Goal: Navigation & Orientation: Find specific page/section

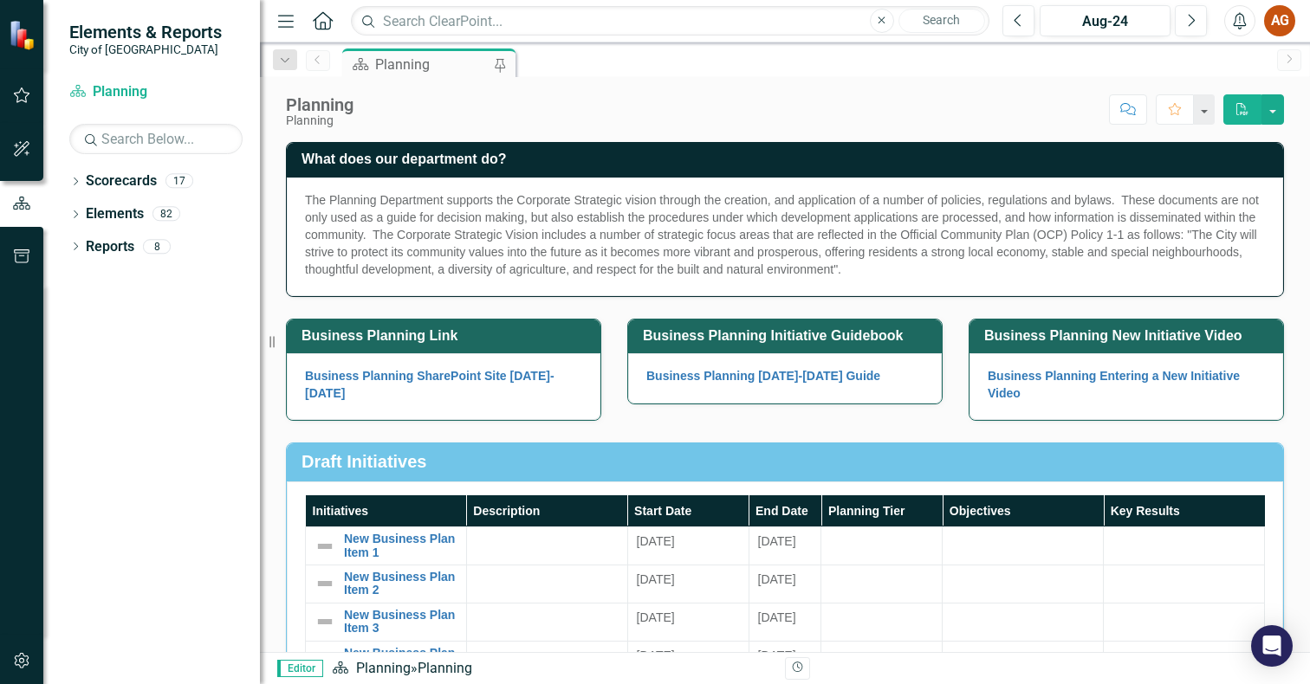
click at [16, 97] on icon "button" at bounding box center [22, 95] width 18 height 14
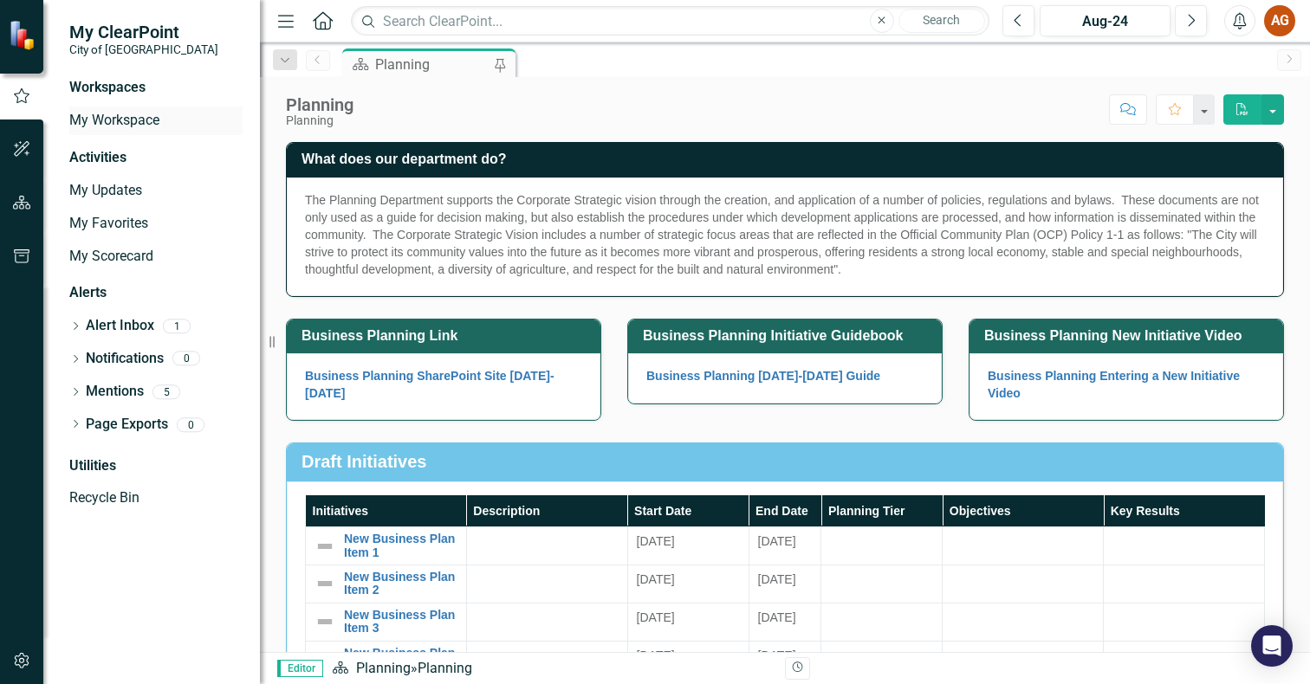
click at [133, 122] on link "My Workspace" at bounding box center [155, 121] width 173 height 20
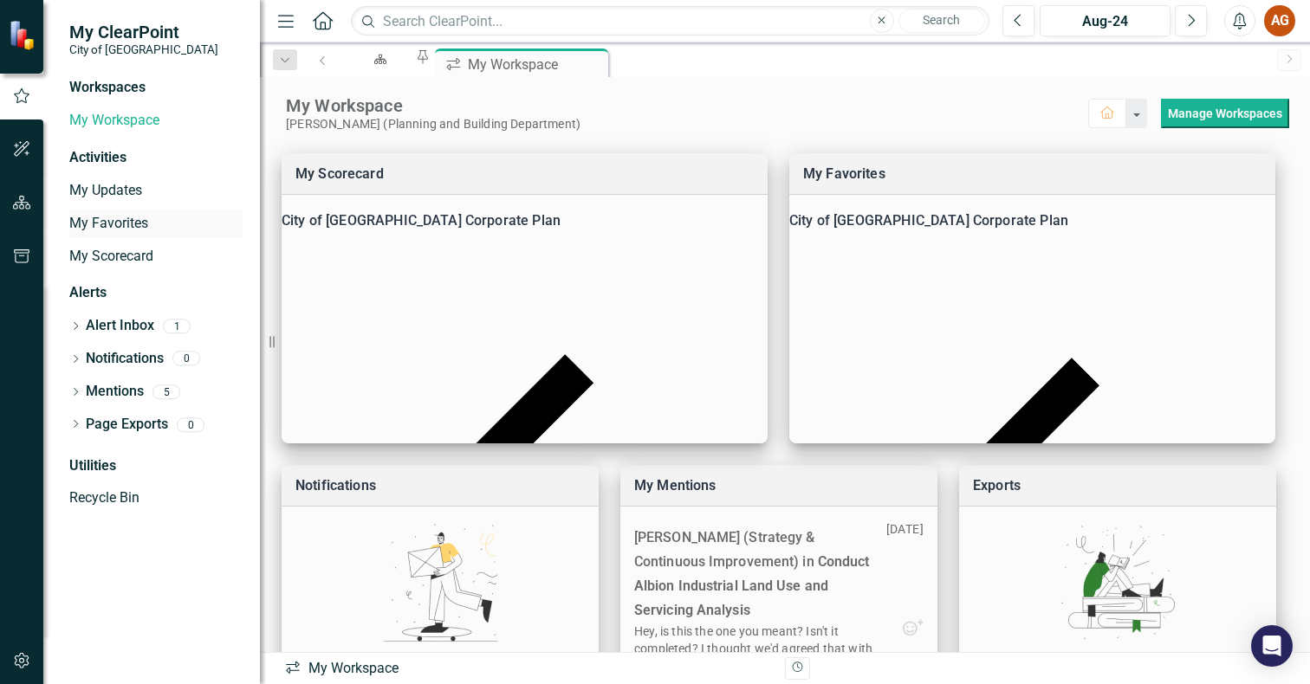
click at [106, 223] on link "My Favorites" at bounding box center [155, 224] width 173 height 20
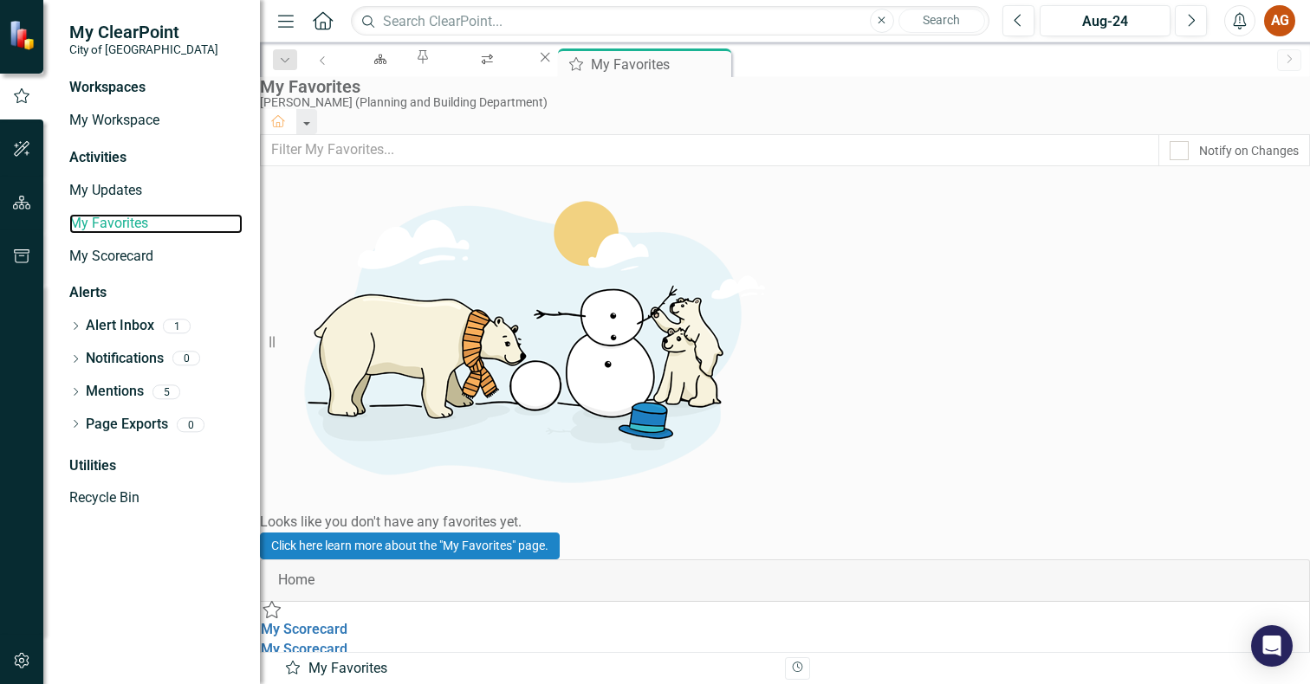
scroll to position [73, 0]
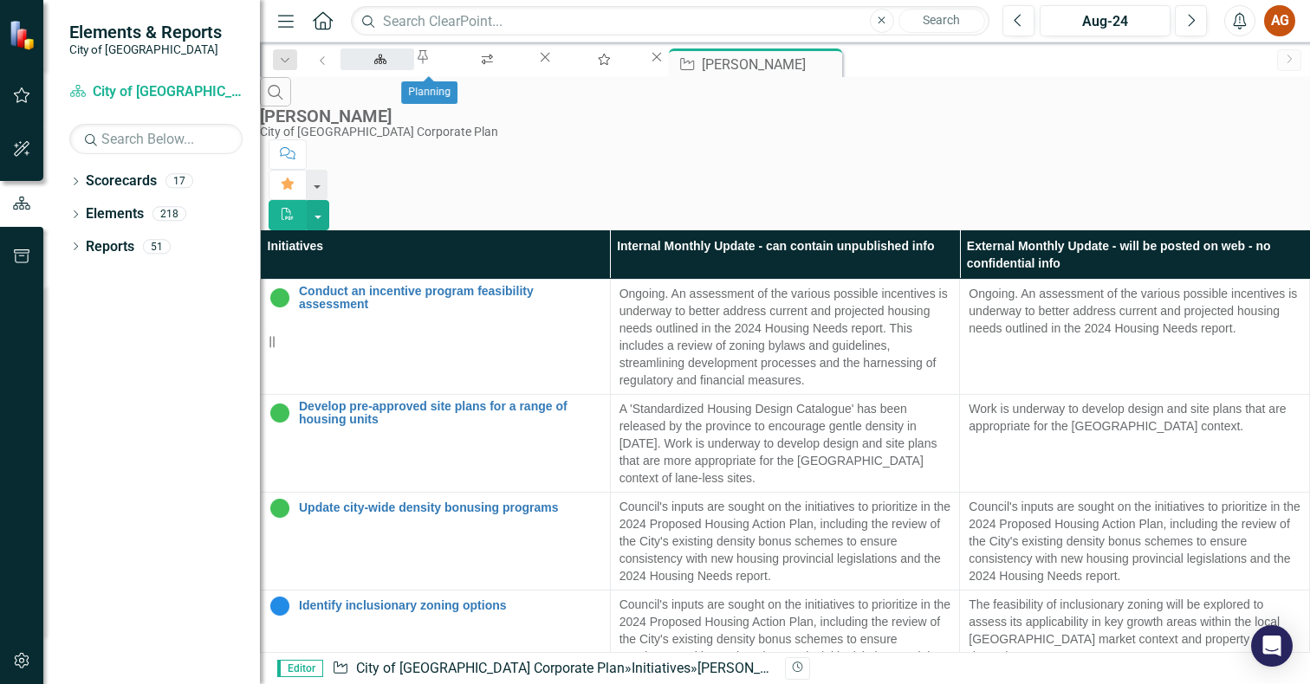
click at [392, 65] on div "Planning" at bounding box center [377, 76] width 42 height 22
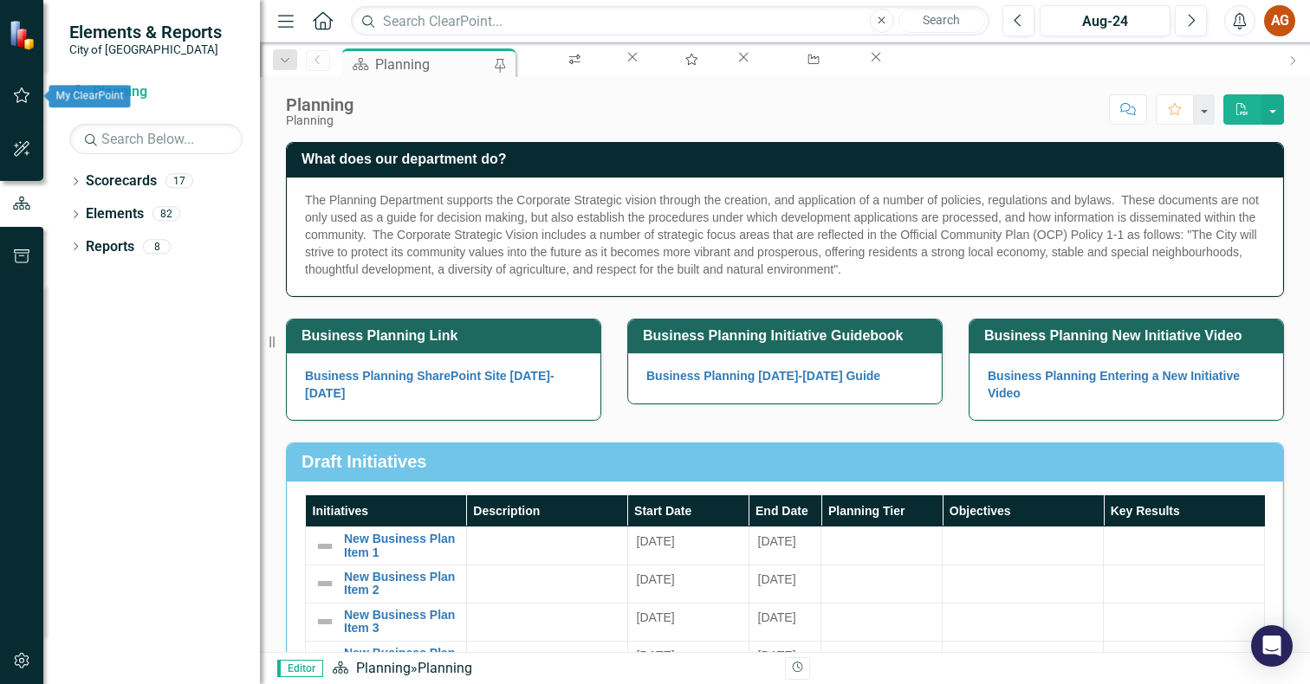
click at [19, 105] on button "button" at bounding box center [22, 96] width 39 height 36
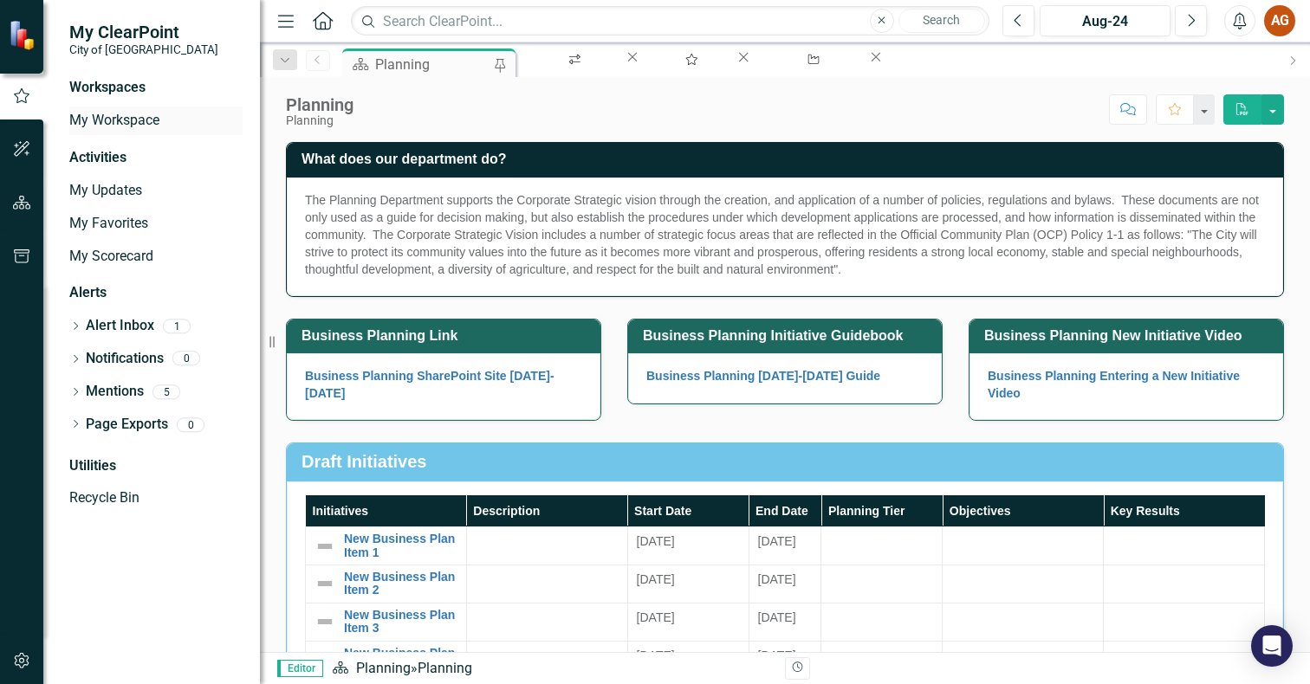
click at [101, 122] on link "My Workspace" at bounding box center [155, 121] width 173 height 20
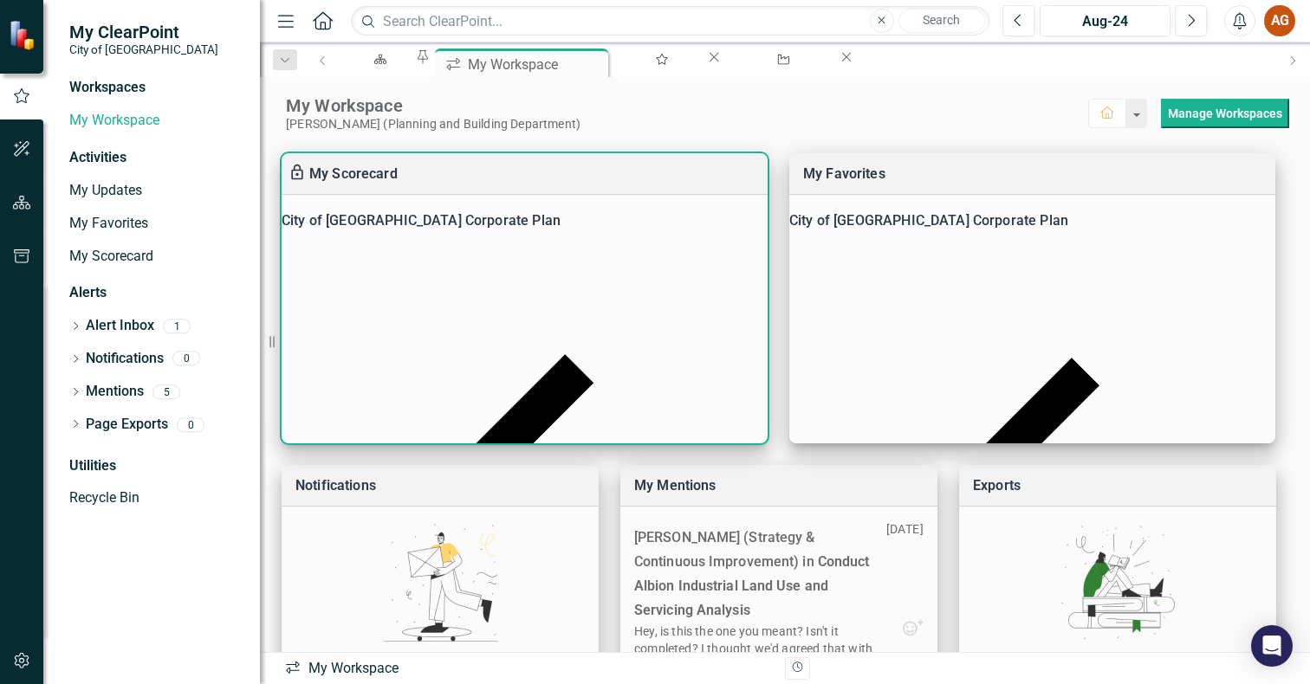
click at [440, 229] on div "City of [GEOGRAPHIC_DATA] Corporate Plan" at bounding box center [525, 221] width 486 height 24
